Goal: Information Seeking & Learning: Find specific fact

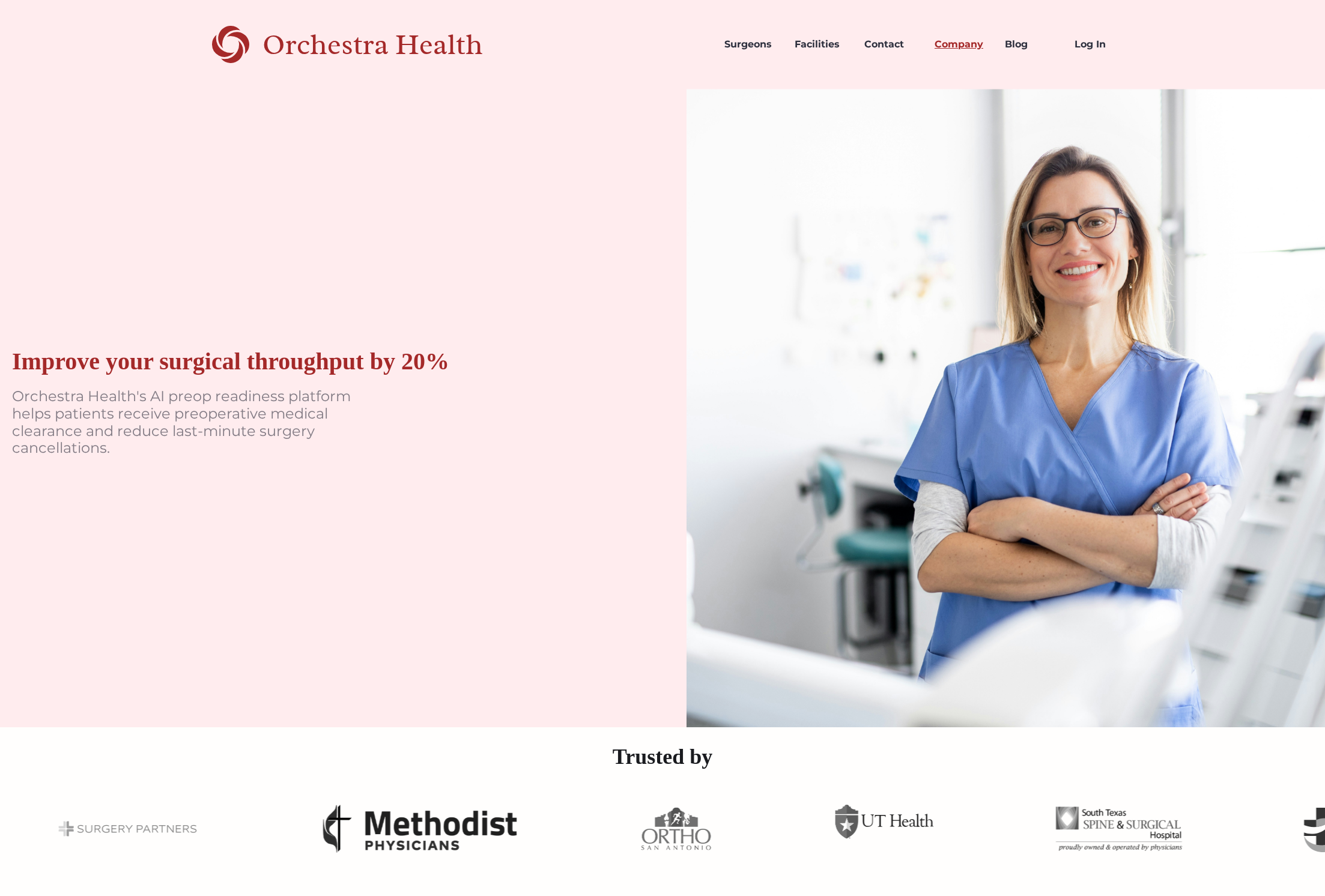
click at [954, 44] on link "Company" at bounding box center [960, 44] width 70 height 41
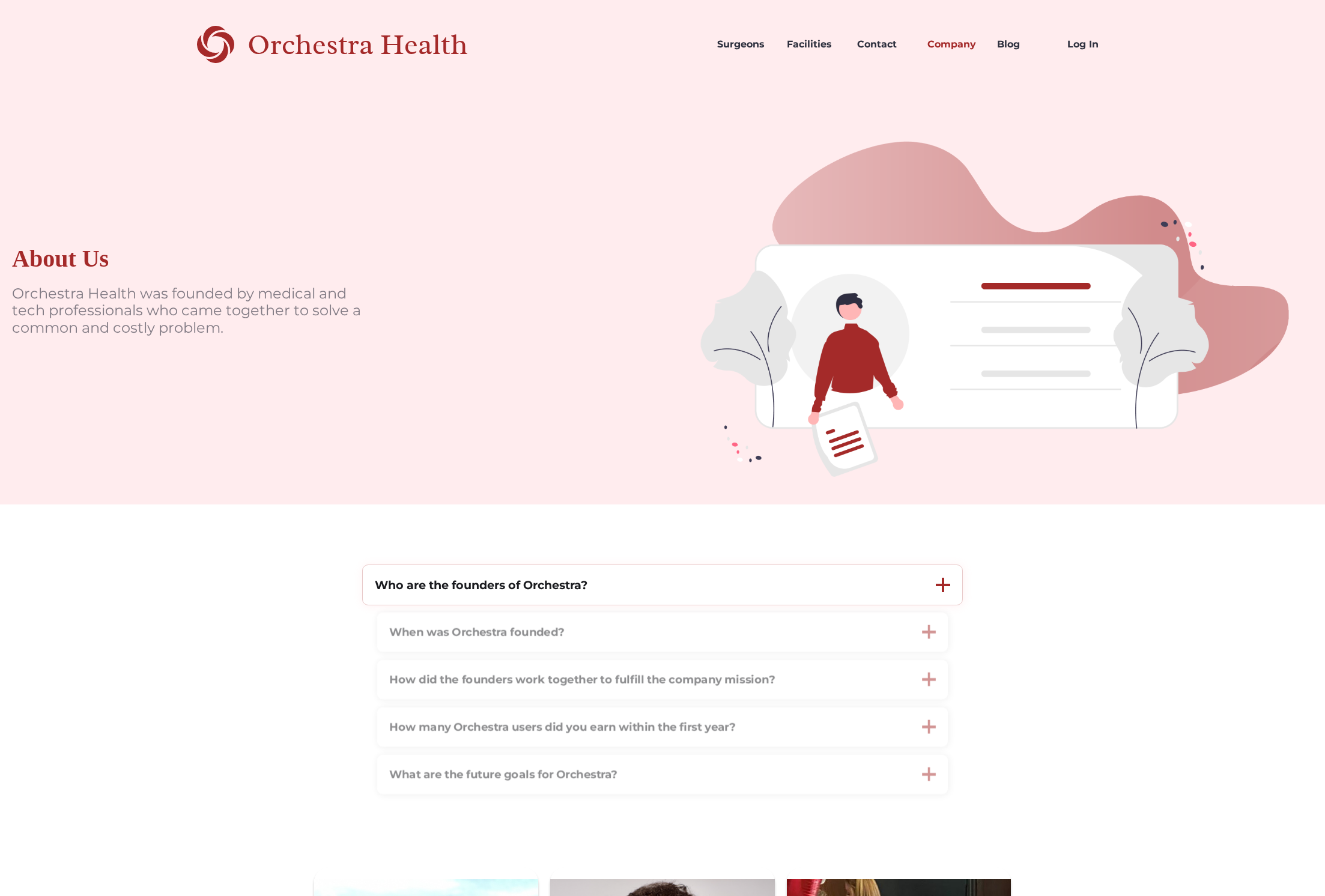
click at [447, 587] on strong "Who are the founders of Orchestra?" at bounding box center [481, 584] width 213 height 14
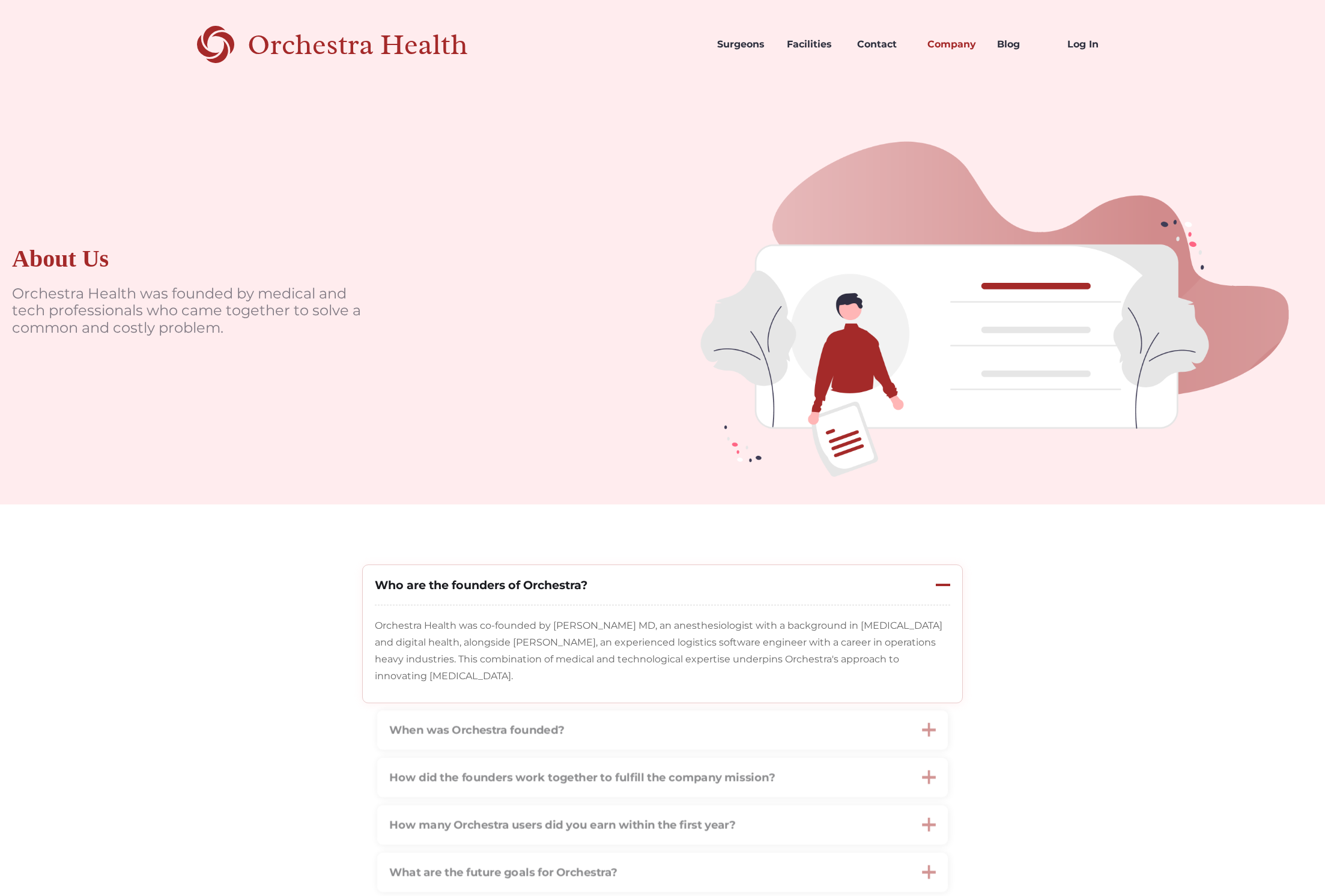
click at [564, 646] on p "Orchestra Health was co-founded by Stuart Solomon MD, an anesthesiologist with …" at bounding box center [662, 651] width 575 height 67
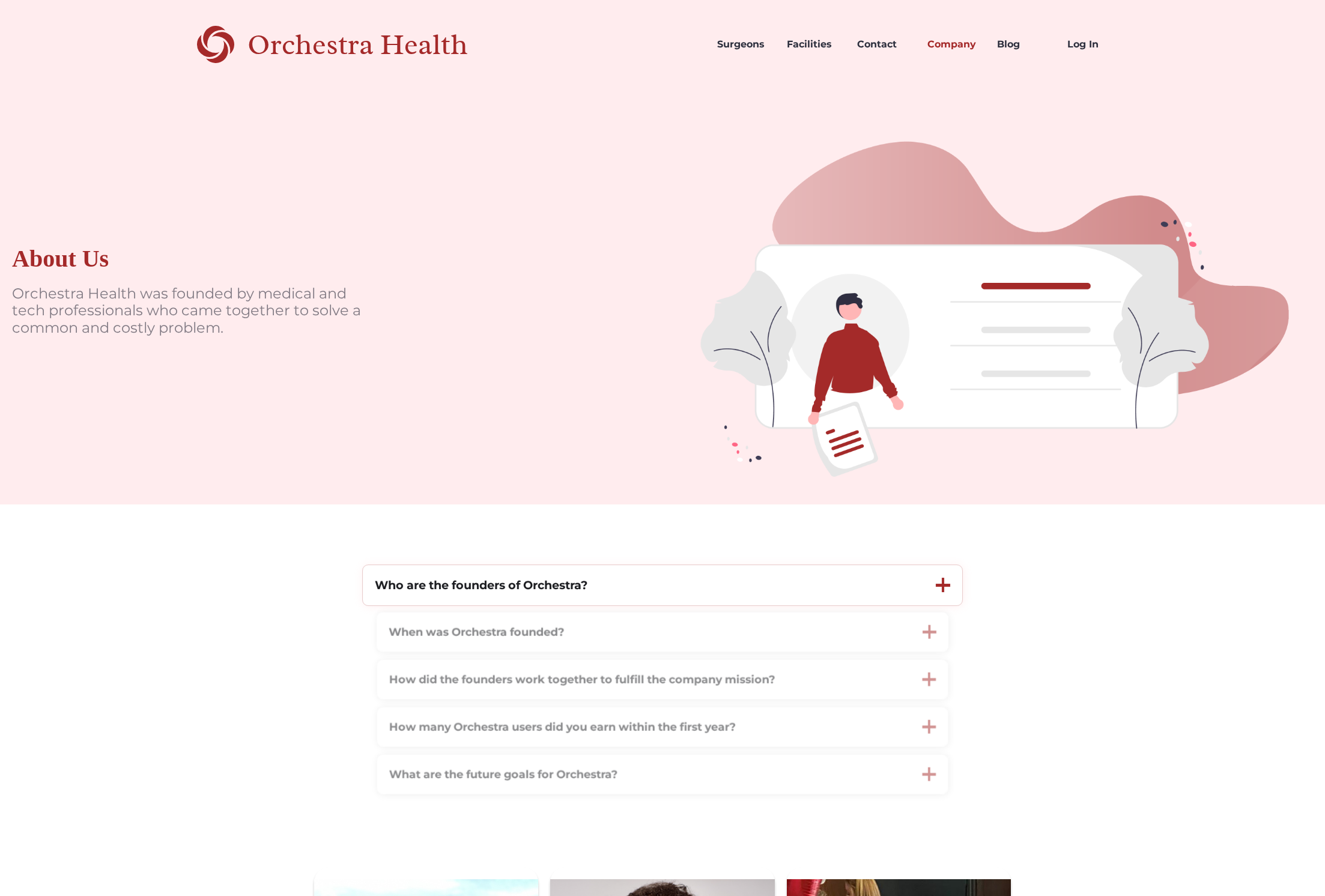
click at [582, 590] on strong "Who are the founders of Orchestra?" at bounding box center [481, 584] width 213 height 14
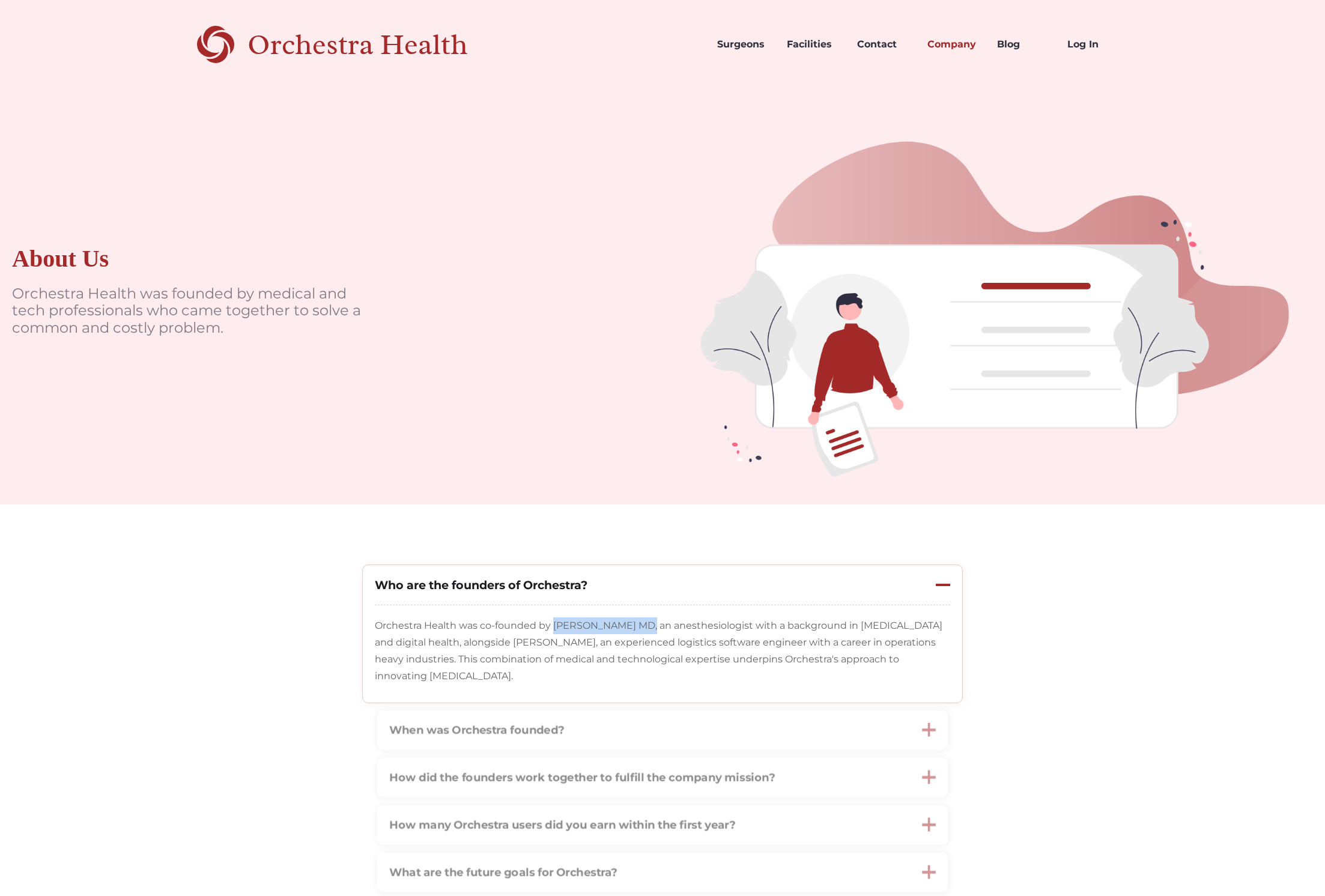
drag, startPoint x: 556, startPoint y: 631, endPoint x: 646, endPoint y: 635, distance: 90.1
click at [646, 635] on p "Orchestra Health was co-founded by Stuart Solomon MD, an anesthesiologist with …" at bounding box center [662, 651] width 575 height 67
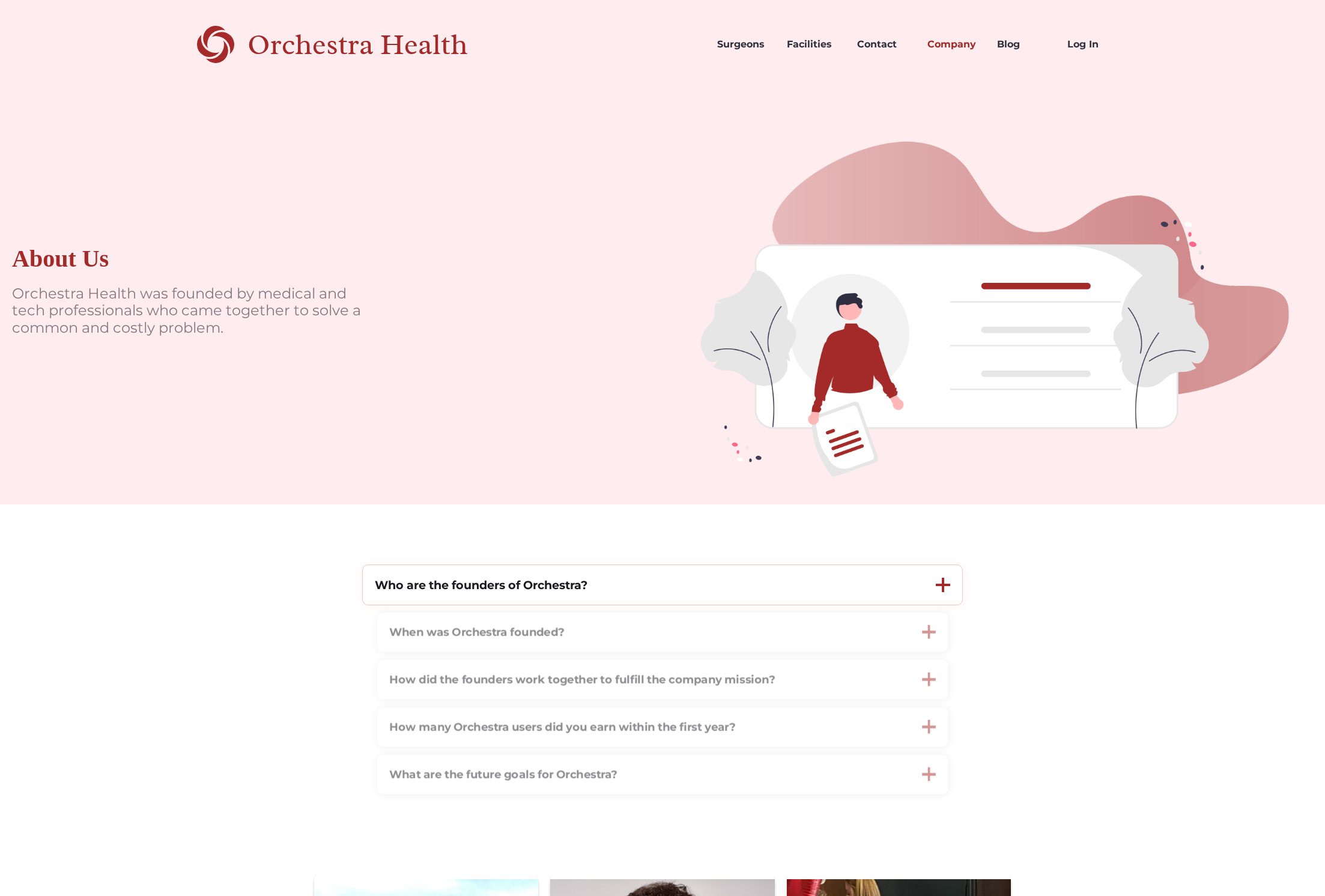
click at [632, 591] on div "Who are the founders of Orchestra?" at bounding box center [643, 585] width 561 height 40
